Goal: Task Accomplishment & Management: Complete application form

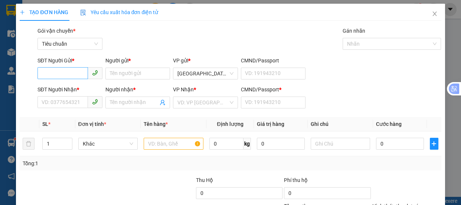
click at [63, 73] on input "SĐT Người Gửi *" at bounding box center [62, 73] width 50 height 12
click at [67, 87] on div "0819637783 - YẾN" at bounding box center [69, 88] width 55 height 8
type input "0819637783"
type input "YẾN"
type input "0394929742"
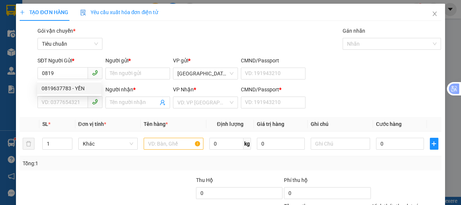
type input "LƯỢNG"
type input "A"
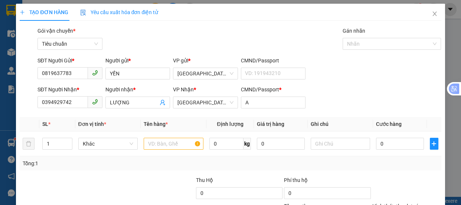
type input "50.000"
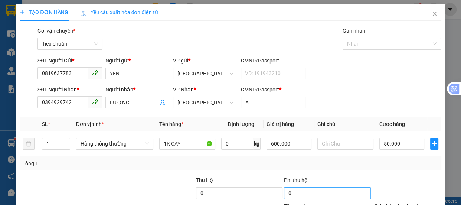
scroll to position [69, 0]
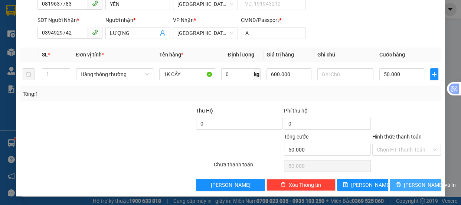
type input "0819637783"
click at [410, 184] on span "[PERSON_NAME] và In" at bounding box center [430, 185] width 52 height 8
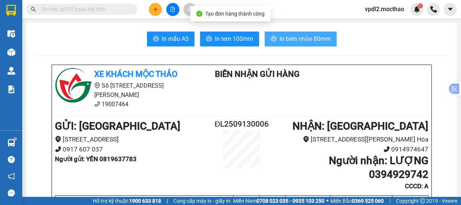
drag, startPoint x: 293, startPoint y: 40, endPoint x: 306, endPoint y: 47, distance: 13.9
click at [293, 40] on span "In biên nhận 80mm" at bounding box center [304, 38] width 51 height 9
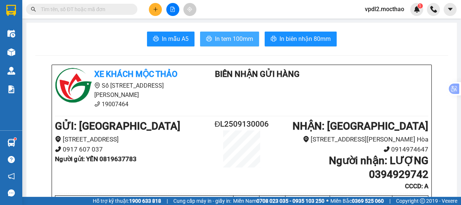
click at [227, 40] on span "In tem 100mm" at bounding box center [234, 38] width 38 height 9
click at [155, 8] on icon "plus" at bounding box center [155, 9] width 0 height 4
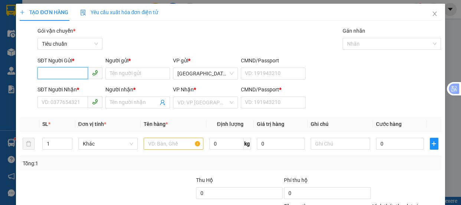
click at [68, 70] on input "SĐT Người Gửi *" at bounding box center [62, 73] width 50 height 12
click at [46, 89] on div "02633985050 - TUYẾT ANH" at bounding box center [73, 88] width 63 height 8
type input "02633985050"
type input "TUYẾT ANH"
type input "0931931839"
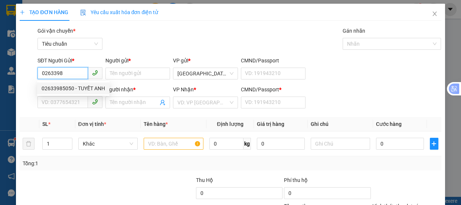
type input "[PERSON_NAME]"
type input "A"
type input "80.000"
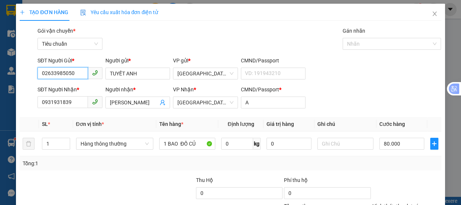
scroll to position [69, 0]
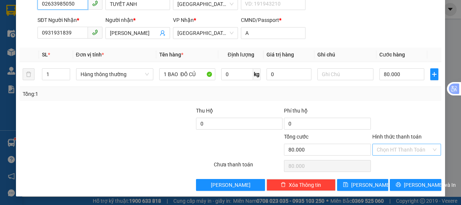
type input "02633985050"
click at [388, 147] on input "Hình thức thanh toán" at bounding box center [404, 149] width 55 height 11
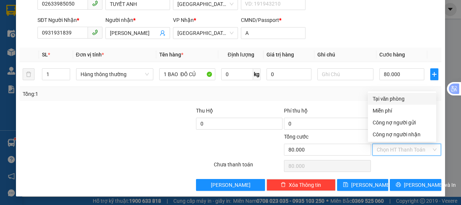
click at [384, 95] on div "Tại văn phòng" at bounding box center [401, 99] width 59 height 8
type input "0"
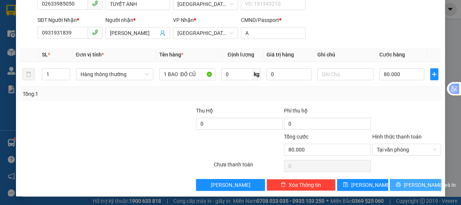
click at [414, 184] on span "[PERSON_NAME] và In" at bounding box center [430, 185] width 52 height 8
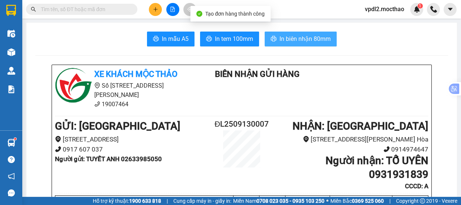
click at [283, 33] on button "In biên nhận 80mm" at bounding box center [301, 39] width 72 height 15
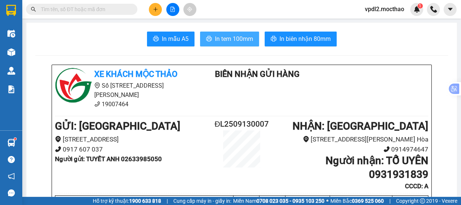
click at [238, 40] on span "In tem 100mm" at bounding box center [234, 38] width 38 height 9
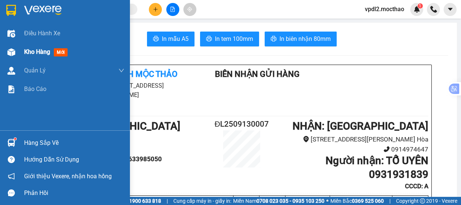
click at [37, 50] on span "Kho hàng" at bounding box center [37, 51] width 26 height 7
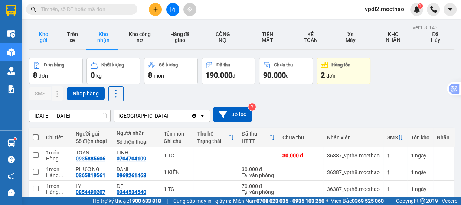
click at [39, 37] on button "Kho gửi" at bounding box center [43, 37] width 29 height 24
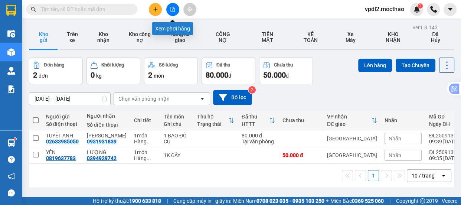
click at [171, 10] on icon "file-add" at bounding box center [172, 9] width 5 height 5
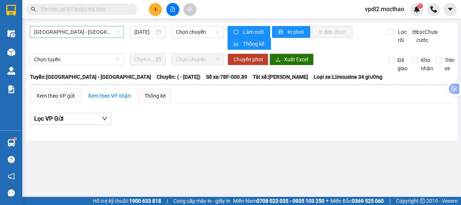
click at [60, 34] on span "[GEOGRAPHIC_DATA] - [GEOGRAPHIC_DATA]" at bounding box center [76, 31] width 85 height 11
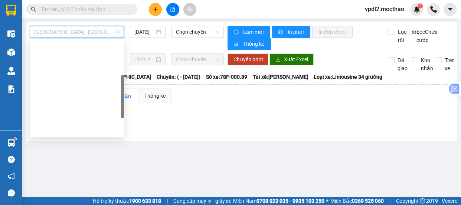
click at [59, 161] on div "Đà Lạt - Quy Nhơn" at bounding box center [76, 165] width 85 height 8
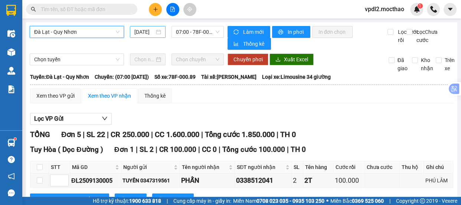
click at [157, 33] on div "[DATE]" at bounding box center [147, 32] width 27 height 8
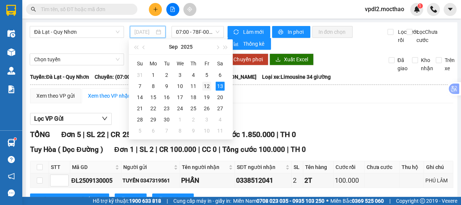
click at [207, 85] on div "12" at bounding box center [206, 86] width 9 height 9
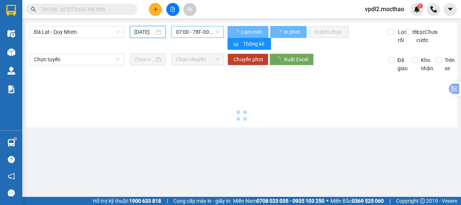
type input "[DATE]"
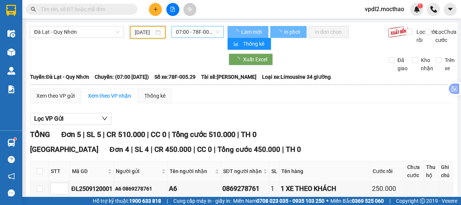
click at [200, 32] on span "07:00 - 78F-005.29" at bounding box center [197, 31] width 43 height 11
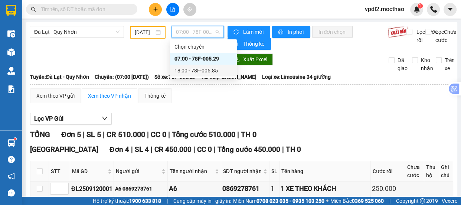
click at [206, 69] on div "18:00 - 78F-005.85" at bounding box center [203, 70] width 58 height 8
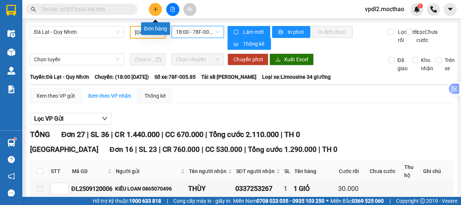
click at [156, 7] on icon "plus" at bounding box center [155, 9] width 5 height 5
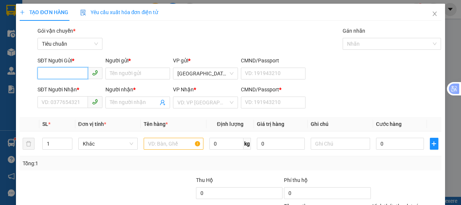
click at [56, 71] on input "SĐT Người Gửi *" at bounding box center [62, 73] width 50 height 12
click at [56, 87] on div "0937430240 - DOÃN" at bounding box center [69, 88] width 55 height 8
type input "0937430240"
type input "DOÃN"
type input "0389439869"
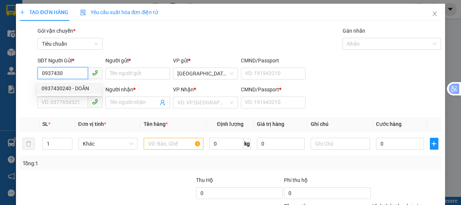
type input "THƠM"
type input "0"
type input "30.000"
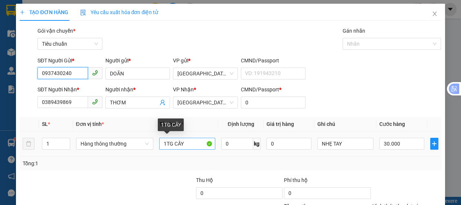
type input "0937430240"
click at [188, 144] on input "1TG CÂY" at bounding box center [187, 144] width 56 height 12
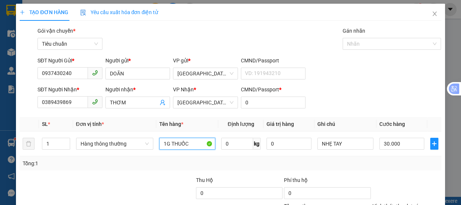
type input "1G THUỐC"
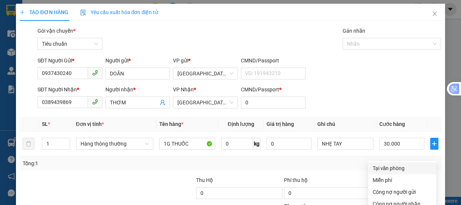
click at [390, 164] on div "Tại văn phòng" at bounding box center [401, 168] width 59 height 8
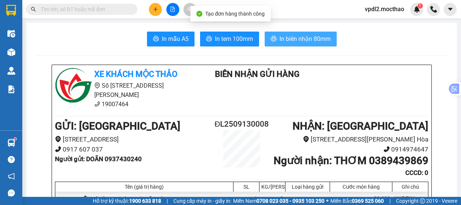
click at [299, 39] on span "In biên nhận 80mm" at bounding box center [304, 38] width 51 height 9
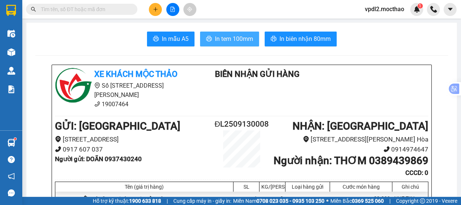
click at [226, 37] on span "In tem 100mm" at bounding box center [234, 38] width 38 height 9
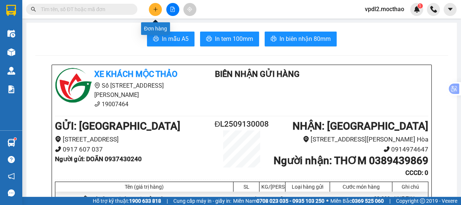
click at [154, 9] on icon "plus" at bounding box center [155, 9] width 4 height 0
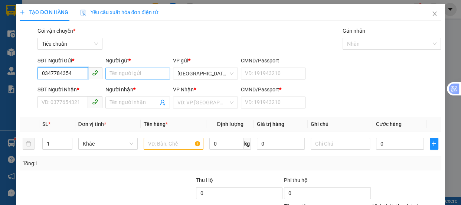
type input "0347784354"
click at [122, 72] on input "Người gửi *" at bounding box center [137, 74] width 65 height 12
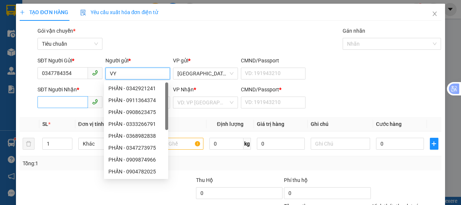
type input "VY"
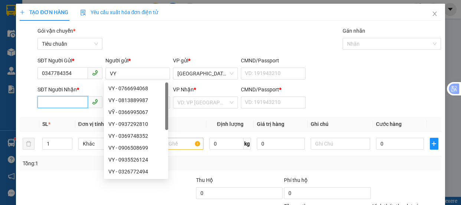
click at [52, 101] on input "SĐT Người Nhận *" at bounding box center [62, 102] width 50 height 12
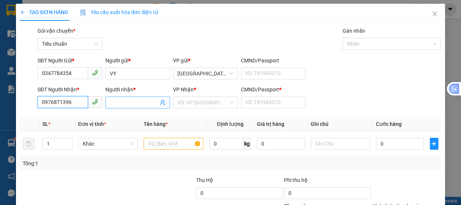
type input "0976871396"
click at [110, 104] on input "Người nhận *" at bounding box center [134, 102] width 49 height 8
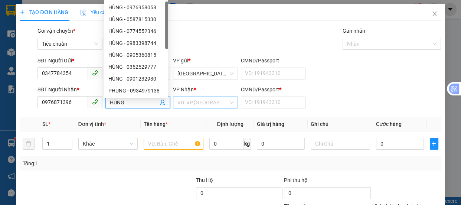
type input "HÙNG"
click at [196, 102] on input "search" at bounding box center [202, 102] width 51 height 11
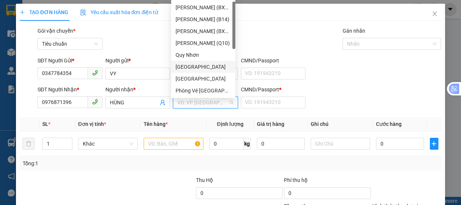
click at [182, 65] on div "[GEOGRAPHIC_DATA]" at bounding box center [202, 67] width 55 height 8
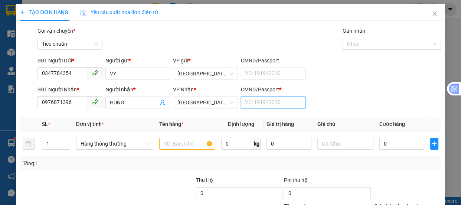
drag, startPoint x: 252, startPoint y: 101, endPoint x: 262, endPoint y: 108, distance: 12.2
click at [252, 101] on input "CMND/Passport *" at bounding box center [273, 102] width 65 height 12
type input "A"
click at [173, 144] on input "text" at bounding box center [187, 144] width 56 height 12
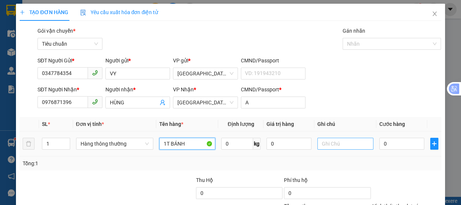
type input "1T BÁNH"
click at [322, 143] on input "text" at bounding box center [345, 144] width 56 height 12
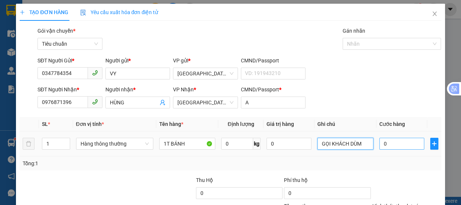
type input "GỌI KHÁCH DÙM"
click at [403, 145] on input "0" at bounding box center [401, 144] width 45 height 12
type input "5"
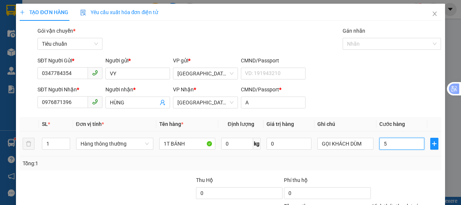
type input "50"
type input "50.000"
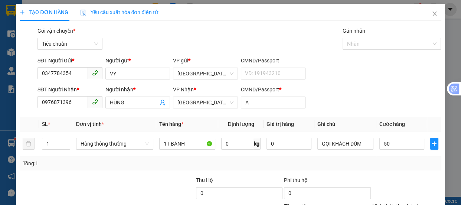
type input "50.000"
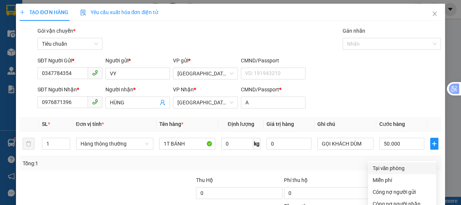
click at [380, 164] on div "Tại văn phòng" at bounding box center [401, 168] width 59 height 8
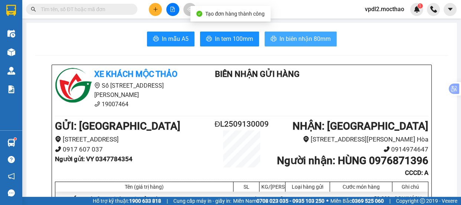
click at [300, 38] on span "In biên nhận 80mm" at bounding box center [304, 38] width 51 height 9
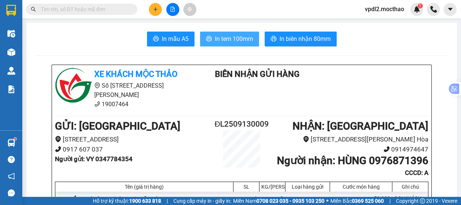
click at [225, 40] on span "In tem 100mm" at bounding box center [234, 38] width 38 height 9
click at [154, 4] on button at bounding box center [155, 9] width 13 height 13
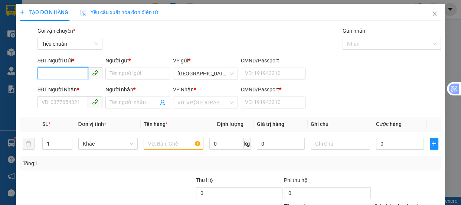
click at [49, 72] on input "SĐT Người Gửi *" at bounding box center [62, 73] width 50 height 12
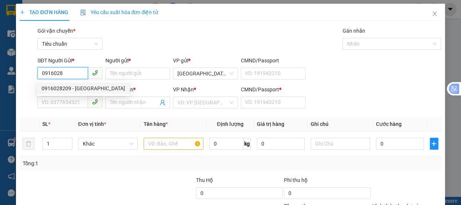
drag, startPoint x: 64, startPoint y: 90, endPoint x: 73, endPoint y: 111, distance: 22.4
click at [64, 90] on div "0916028209 - [GEOGRAPHIC_DATA]" at bounding box center [83, 88] width 83 height 8
type input "0916028209"
type input "[PERSON_NAME]"
type input "0818078368"
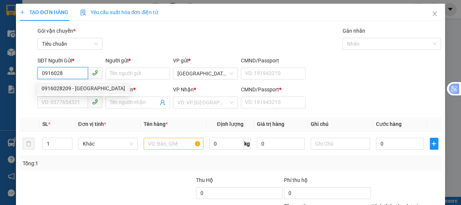
type input "HẠNH"
type input "0"
type input "140.000"
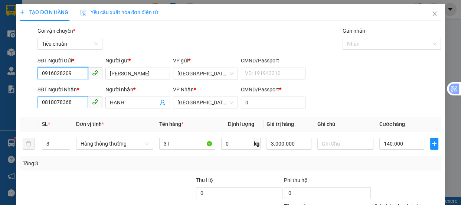
type input "0916028209"
click at [76, 99] on input "0818078368" at bounding box center [62, 102] width 50 height 12
type input "0"
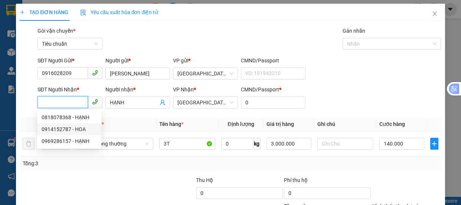
click at [57, 131] on div "0914152787 - HOA" at bounding box center [69, 129] width 55 height 8
type input "0914152787"
type input "HOA"
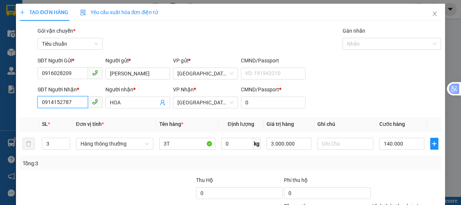
type input "70.000"
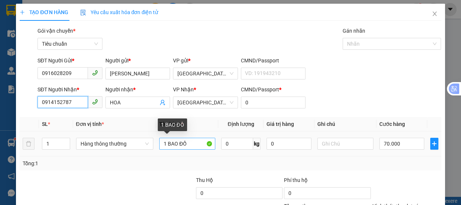
type input "0914152787"
click at [177, 144] on input "1 BAO ĐỒ" at bounding box center [187, 144] width 56 height 12
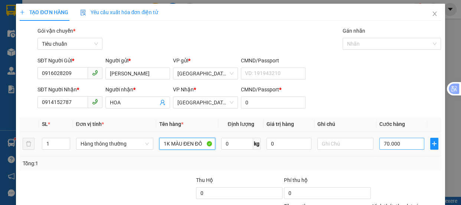
type input "1K MÀU ĐEN ĐỒ"
click at [390, 144] on input "70.000" at bounding box center [401, 144] width 45 height 12
type input "3"
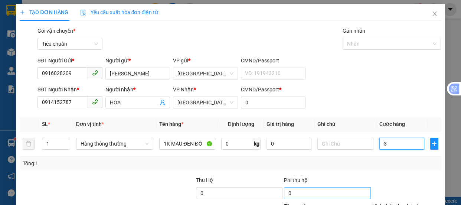
type input "30"
drag, startPoint x: 401, startPoint y: 148, endPoint x: 399, endPoint y: 143, distance: 5.2
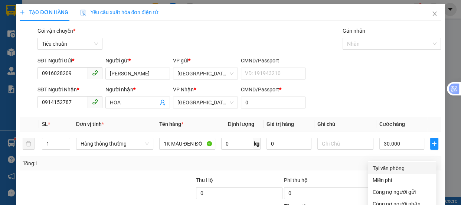
drag, startPoint x: 398, startPoint y: 98, endPoint x: 417, endPoint y: 127, distance: 34.6
click at [398, 164] on div "Tại văn phòng" at bounding box center [401, 168] width 59 height 8
drag, startPoint x: 408, startPoint y: 181, endPoint x: 408, endPoint y: 176, distance: 4.8
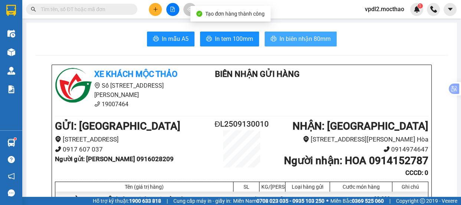
click at [318, 37] on span "In biên nhận 80mm" at bounding box center [304, 38] width 51 height 9
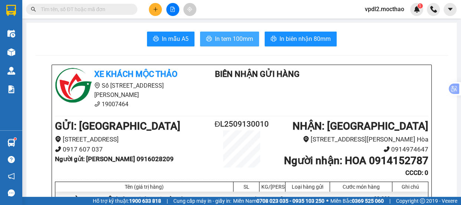
click at [241, 36] on span "In tem 100mm" at bounding box center [234, 38] width 38 height 9
